Goal: Find specific page/section: Find specific page/section

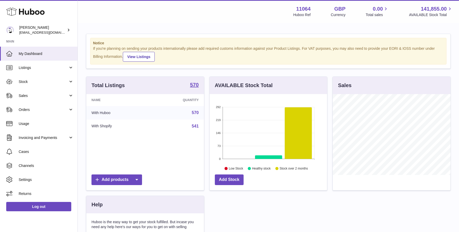
scroll to position [81, 118]
click at [45, 97] on span "Sales" at bounding box center [43, 95] width 49 height 5
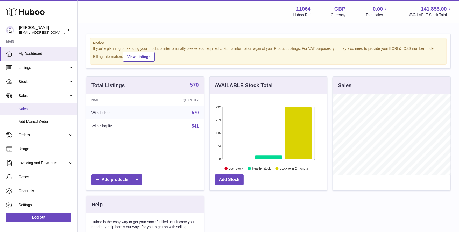
click at [50, 111] on span "Sales" at bounding box center [46, 108] width 55 height 5
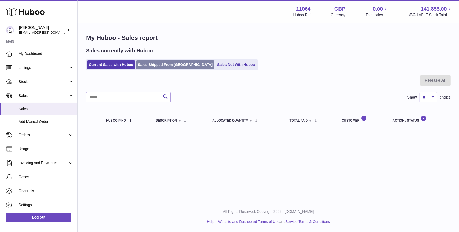
click at [161, 66] on link "Sales Shipped From [GEOGRAPHIC_DATA]" at bounding box center [175, 64] width 78 height 9
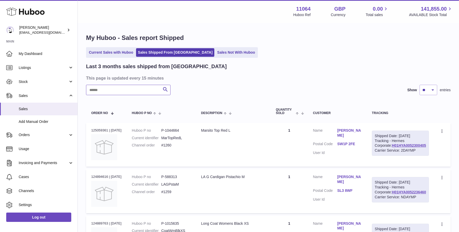
click at [112, 88] on input "text" at bounding box center [128, 90] width 84 height 10
click at [47, 80] on span "Stock" at bounding box center [43, 81] width 49 height 5
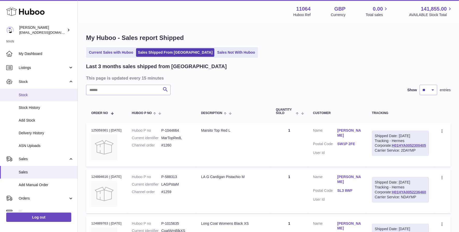
click at [50, 91] on link "Stock" at bounding box center [38, 95] width 77 height 13
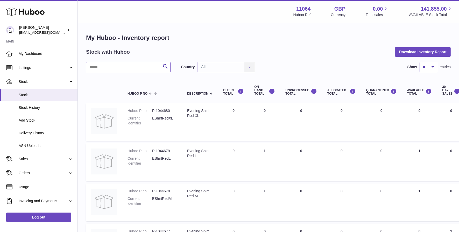
click at [115, 68] on input "text" at bounding box center [128, 67] width 84 height 10
type input "**********"
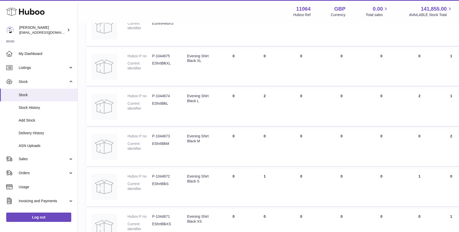
scroll to position [327, 0]
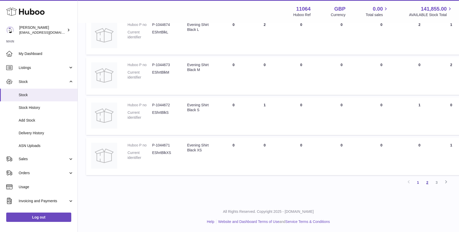
click at [427, 181] on link "2" at bounding box center [426, 182] width 9 height 9
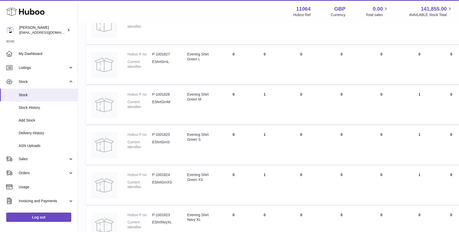
scroll to position [93, 0]
